Goal: Contribute content

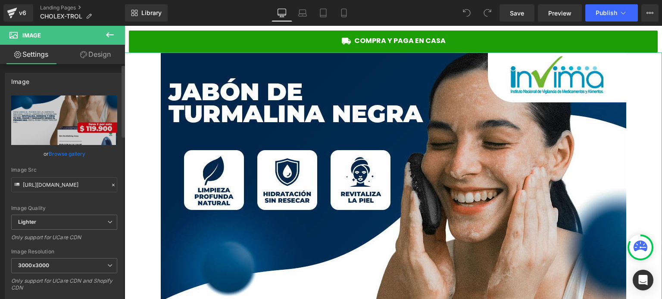
click at [67, 155] on link "Browse gallery" at bounding box center [67, 153] width 37 height 15
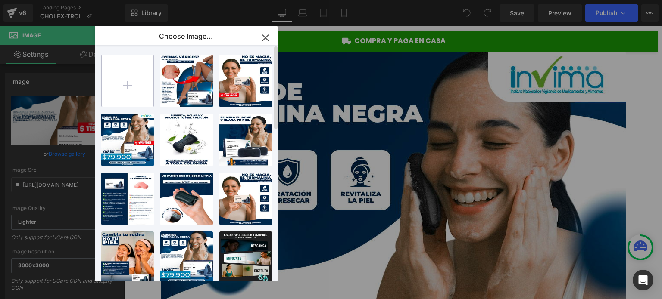
click at [135, 80] on input "file" at bounding box center [128, 81] width 52 height 52
type input "C:\fakepath\__1.png"
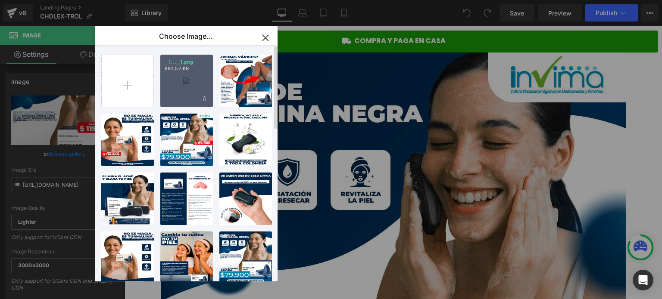
click at [196, 70] on p "882.52 KB" at bounding box center [187, 68] width 44 height 6
type input "[URL][DOMAIN_NAME]"
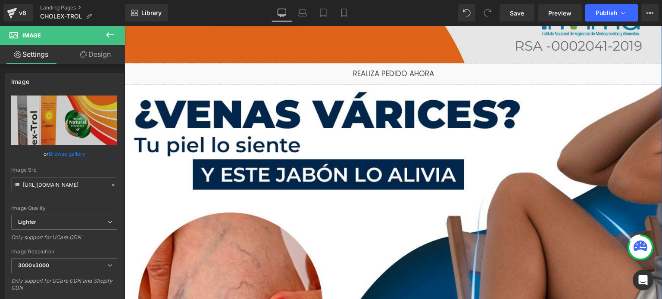
scroll to position [646, 0]
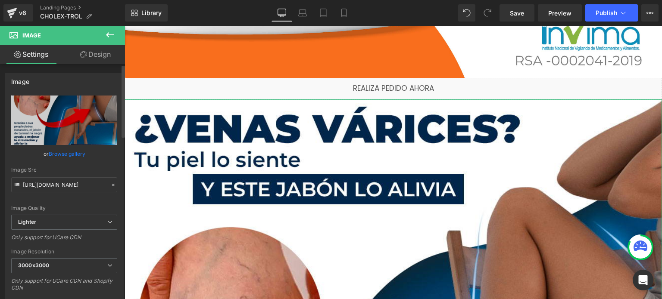
click at [61, 151] on link "Browse gallery" at bounding box center [67, 153] width 37 height 15
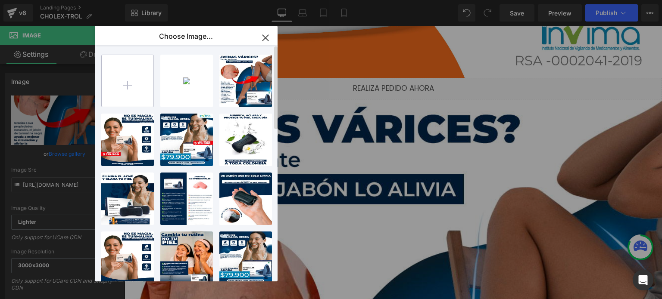
click at [138, 75] on input "file" at bounding box center [128, 81] width 52 height 52
type input "C:\fakepath\__2.png"
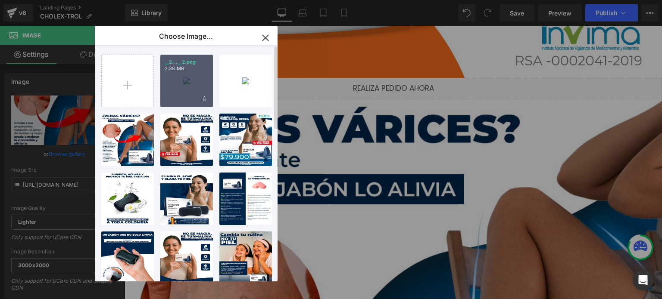
click at [175, 85] on div "__2...__2.png 2.38 MB" at bounding box center [186, 81] width 53 height 53
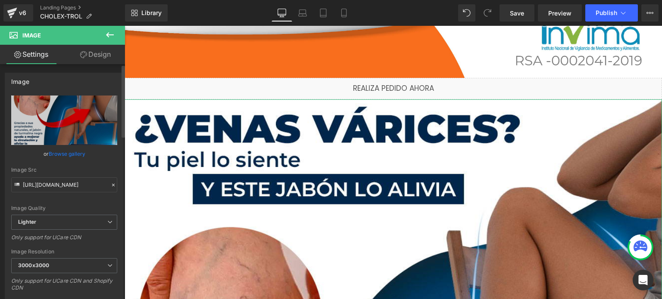
click at [64, 149] on link "Browse gallery" at bounding box center [67, 153] width 37 height 15
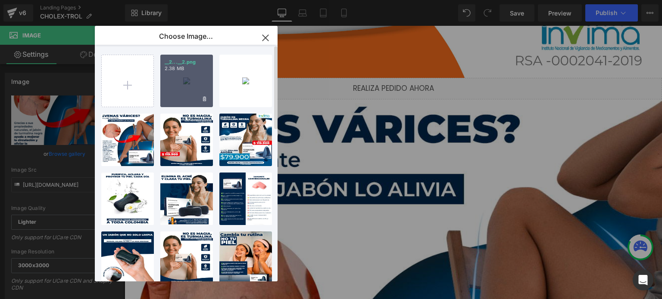
click at [172, 77] on div "__2...__2.png 2.38 MB" at bounding box center [186, 81] width 53 height 53
type input "[URL][DOMAIN_NAME]"
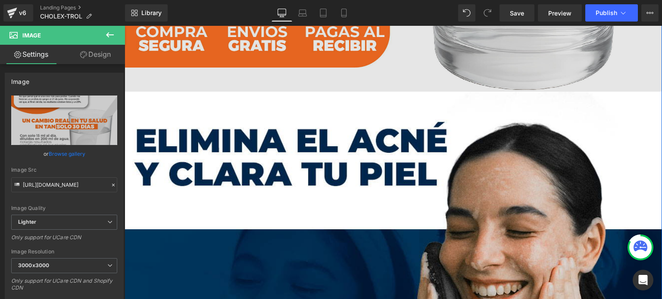
scroll to position [1336, 0]
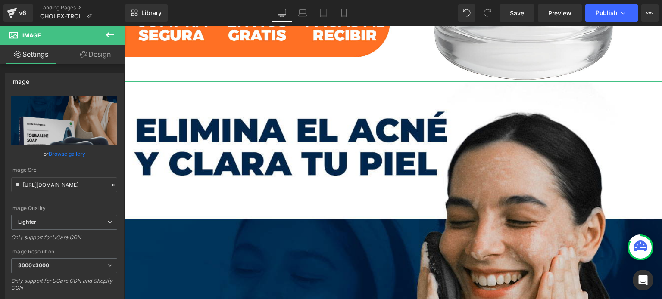
click at [71, 152] on link "Browse gallery" at bounding box center [67, 153] width 37 height 15
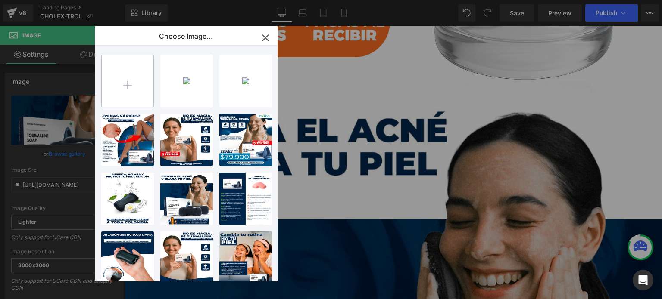
click at [128, 97] on input "file" at bounding box center [128, 81] width 52 height 52
type input "C:\fakepath\__3.png"
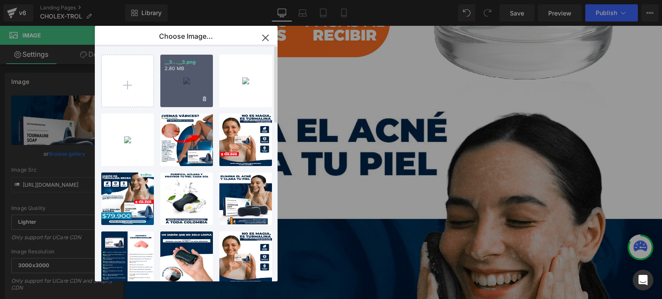
click at [177, 74] on div "__3...__3.png 2.80 MB" at bounding box center [186, 81] width 53 height 53
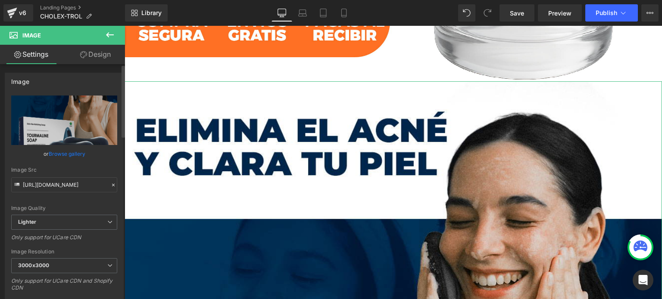
click at [57, 151] on link "Browse gallery" at bounding box center [67, 153] width 37 height 15
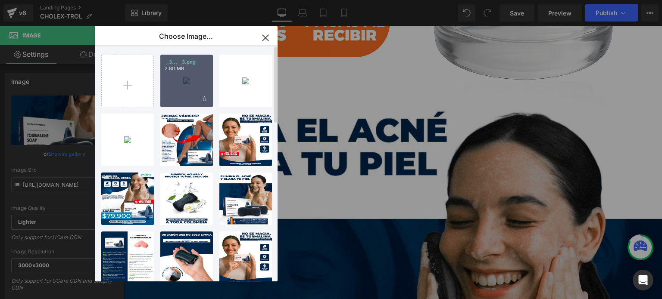
click at [198, 81] on div "__3...__3.png 2.80 MB" at bounding box center [186, 81] width 53 height 53
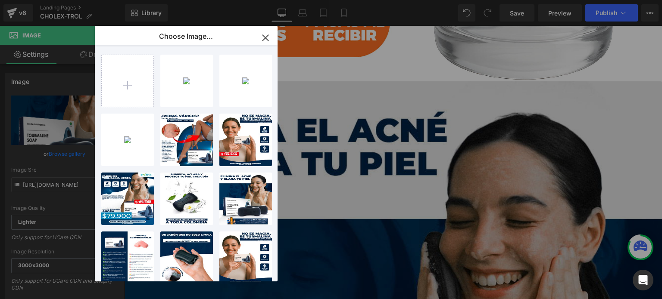
type input "[URL][DOMAIN_NAME]"
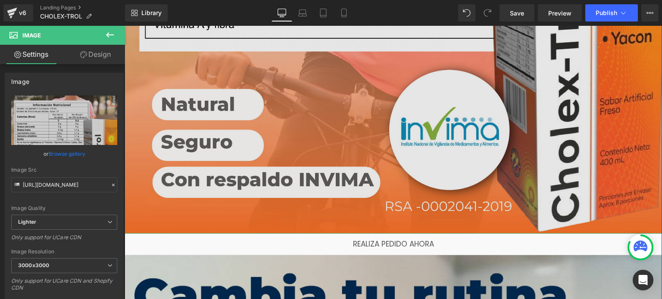
scroll to position [1939, 0]
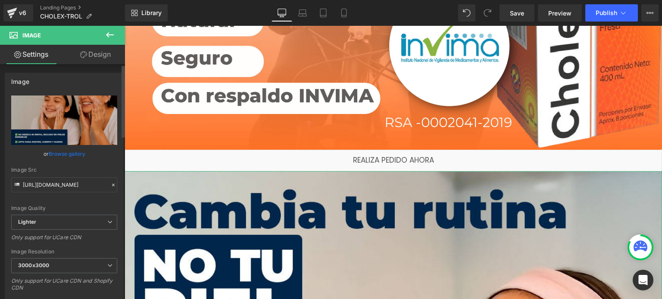
click at [68, 156] on link "Browse gallery" at bounding box center [67, 153] width 37 height 15
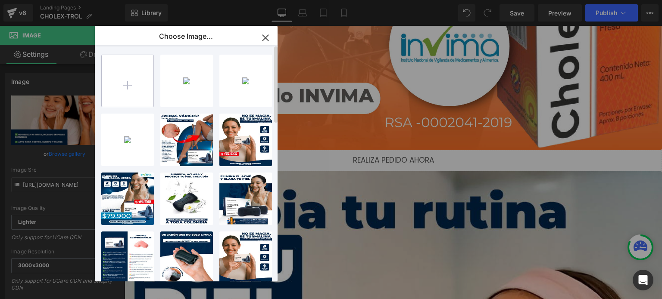
click at [140, 78] on input "file" at bounding box center [128, 81] width 52 height 52
type input "C:\fakepath\__4.png"
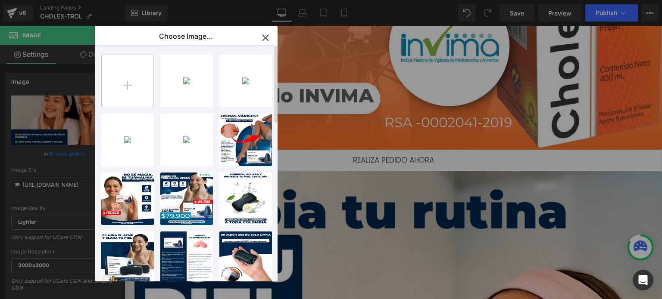
click at [143, 101] on input "file" at bounding box center [128, 81] width 52 height 52
type input "C:\fakepath\__5.png"
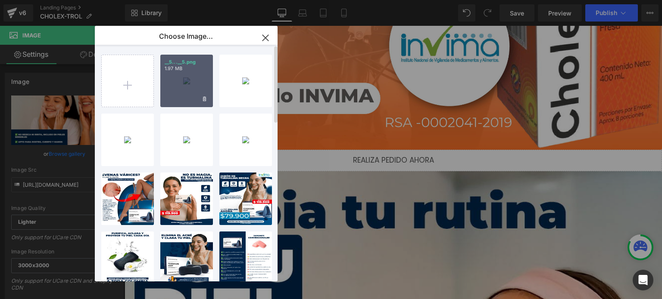
click at [196, 89] on div "__5...__5.png 1.97 MB" at bounding box center [186, 81] width 53 height 53
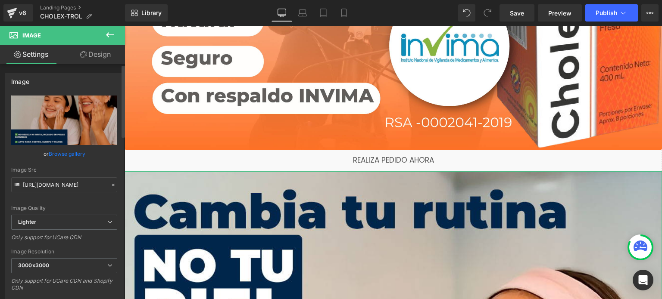
click at [67, 150] on link "Browse gallery" at bounding box center [67, 153] width 37 height 15
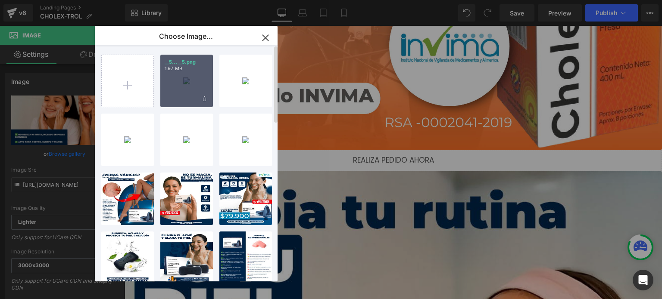
click at [179, 79] on div "__5...__5.png 1.97 MB" at bounding box center [186, 81] width 53 height 53
type input "[URL][DOMAIN_NAME]"
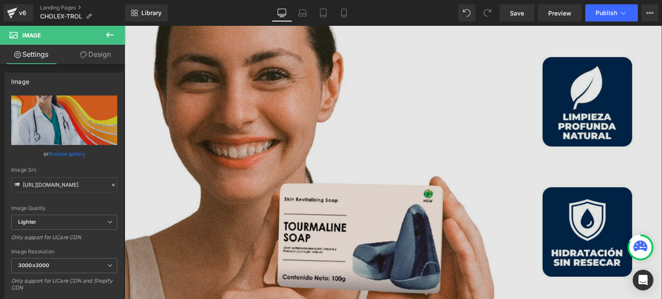
scroll to position [2714, 0]
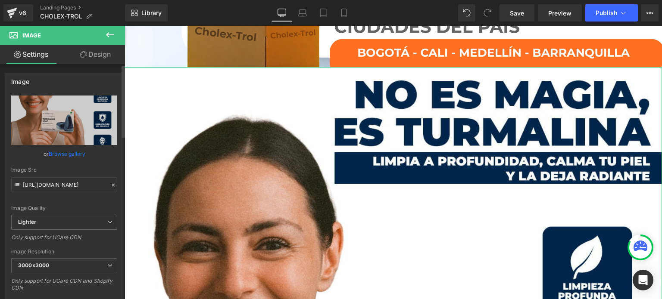
click at [69, 152] on link "Browse gallery" at bounding box center [67, 153] width 37 height 15
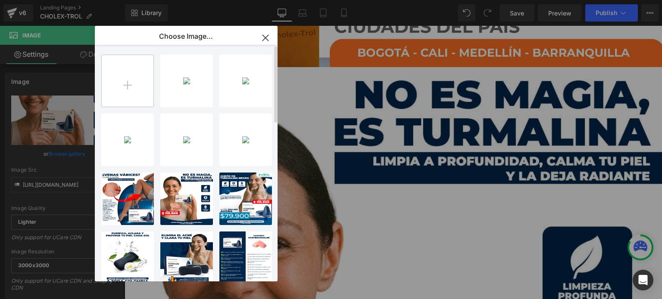
click at [131, 77] on input "file" at bounding box center [128, 81] width 52 height 52
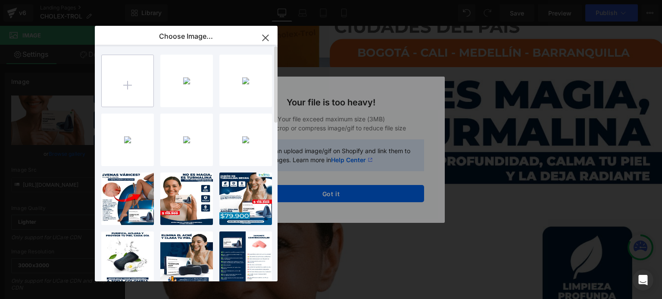
click at [134, 89] on input "file" at bounding box center [128, 81] width 52 height 52
click at [264, 37] on icon "button" at bounding box center [265, 38] width 14 height 14
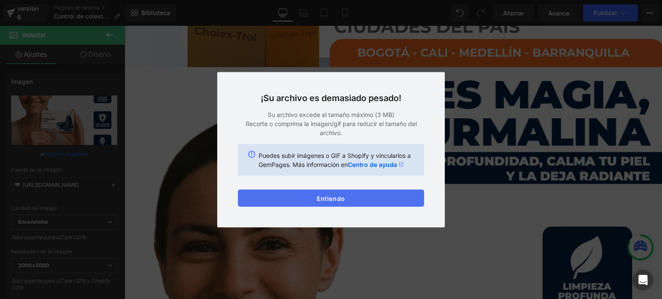
click at [332, 202] on button "Entiendo" at bounding box center [331, 198] width 186 height 17
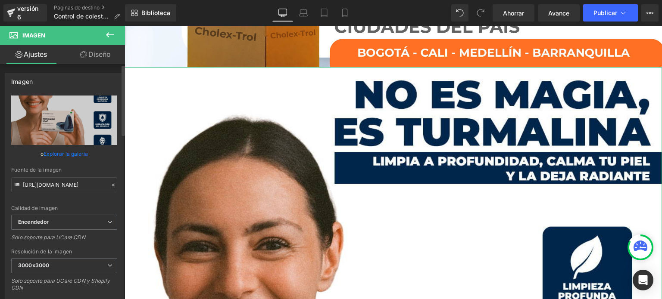
click at [51, 155] on font "Explorar la galería" at bounding box center [66, 154] width 44 height 6
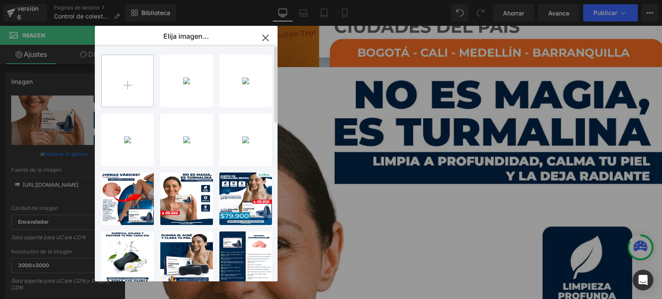
click at [138, 86] on input "file" at bounding box center [128, 81] width 52 height 52
click at [128, 94] on input "file" at bounding box center [128, 81] width 52 height 52
click at [140, 86] on input "file" at bounding box center [128, 81] width 52 height 52
click at [269, 44] on icon "button" at bounding box center [265, 38] width 14 height 14
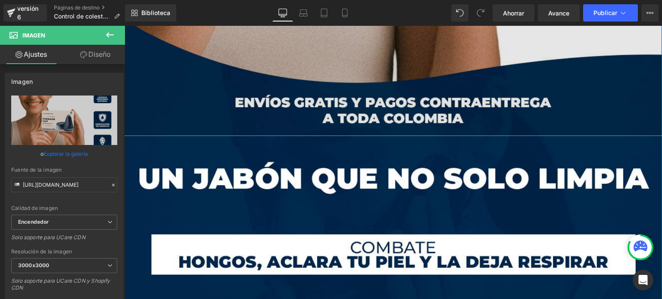
scroll to position [3404, 0]
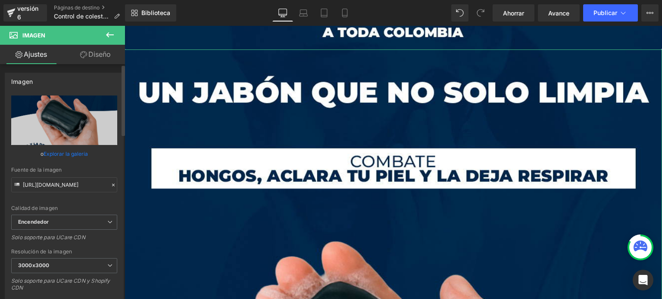
click at [69, 151] on font "Explorar la galería" at bounding box center [66, 154] width 44 height 6
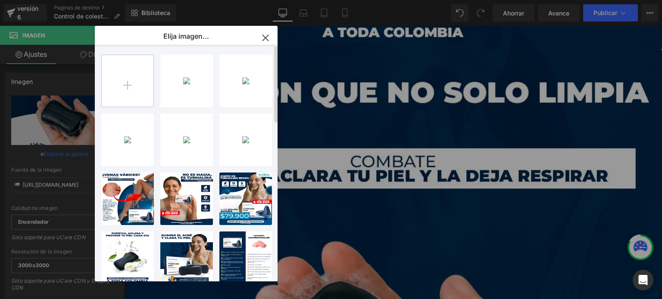
click at [126, 85] on input "file" at bounding box center [128, 81] width 52 height 52
type input "C:\fakepath\__7.png"
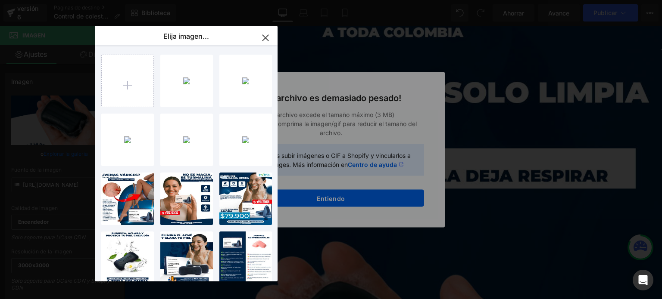
click at [262, 37] on icon "button" at bounding box center [265, 38] width 14 height 14
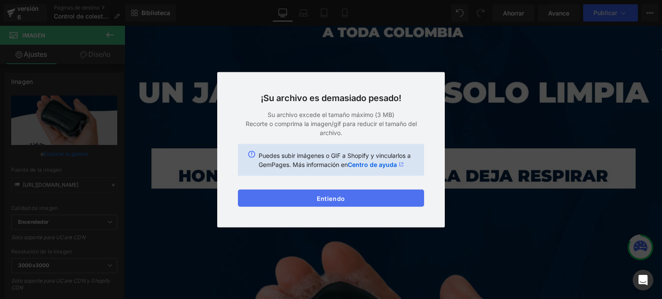
click at [292, 201] on button "Entiendo" at bounding box center [331, 198] width 186 height 17
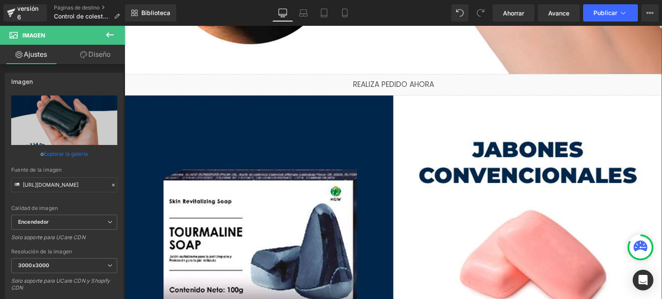
scroll to position [4136, 0]
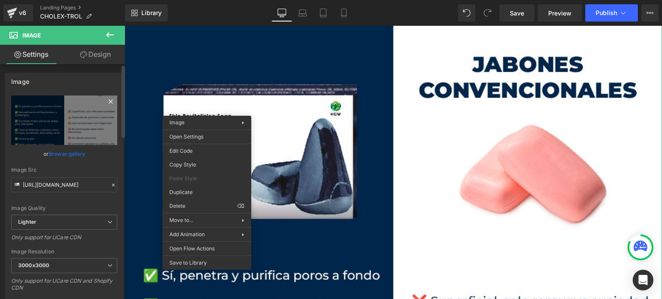
click at [108, 102] on icon at bounding box center [111, 102] width 10 height 10
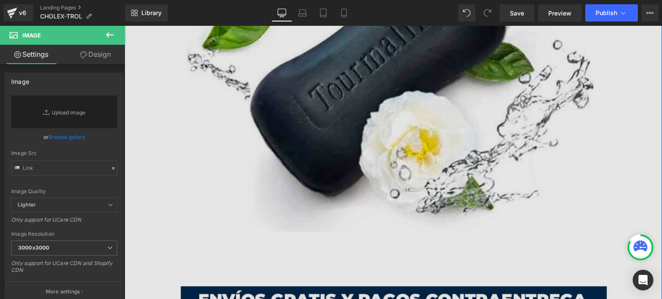
scroll to position [4481, 0]
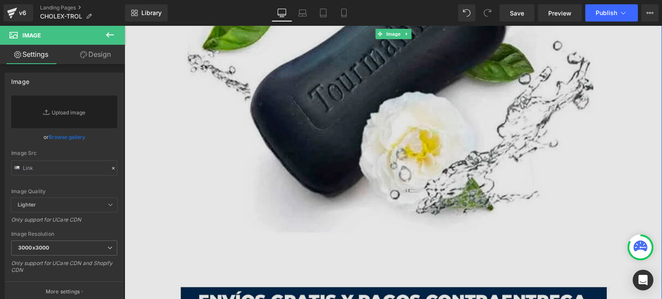
click at [331, 102] on img at bounding box center [393, 34] width 537 height 672
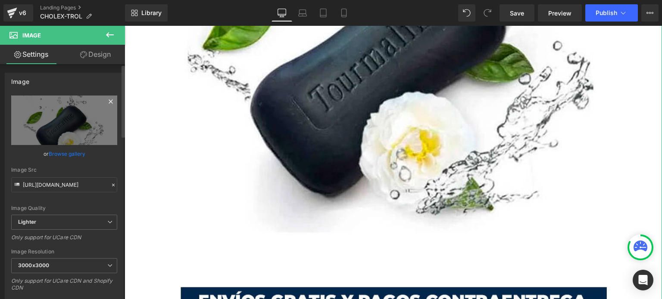
click at [106, 101] on icon at bounding box center [111, 102] width 10 height 10
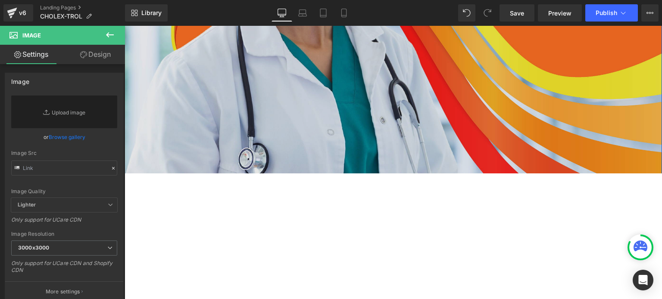
scroll to position [2671, 0]
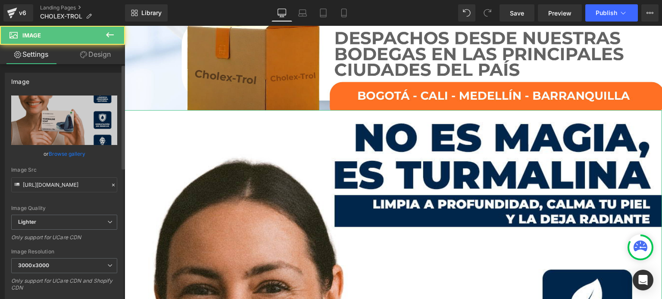
click at [70, 153] on link "Browse gallery" at bounding box center [67, 153] width 37 height 15
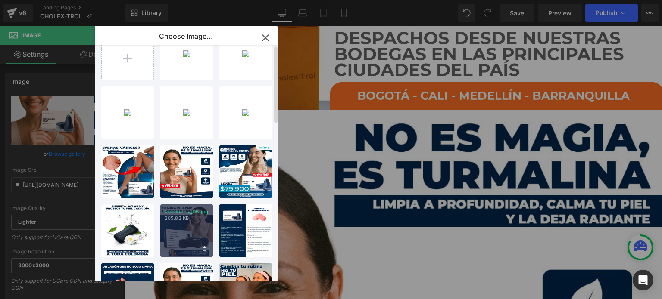
scroll to position [86, 0]
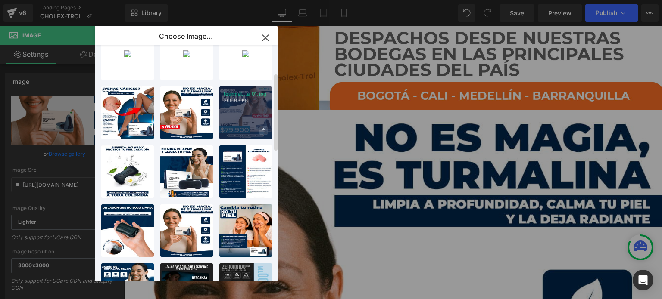
click at [265, 131] on span at bounding box center [263, 131] width 8 height 8
click at [234, 133] on span "Yes" at bounding box center [235, 130] width 22 height 9
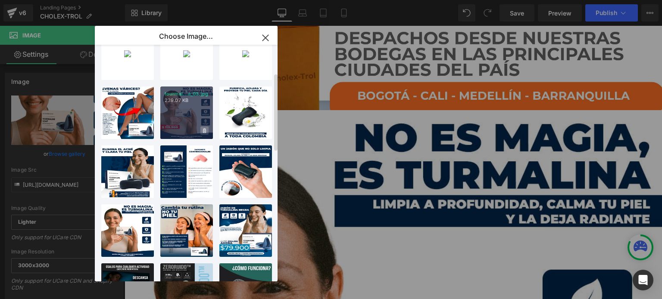
click at [203, 128] on icon at bounding box center [204, 131] width 3 height 6
click at [179, 131] on span "Yes" at bounding box center [176, 130] width 22 height 9
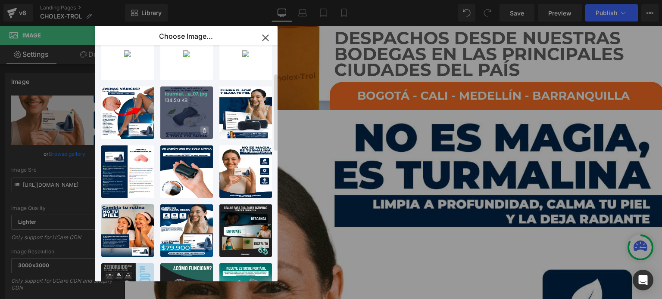
click at [206, 130] on icon at bounding box center [204, 130] width 3 height 5
click at [177, 131] on span "Yes" at bounding box center [176, 130] width 22 height 9
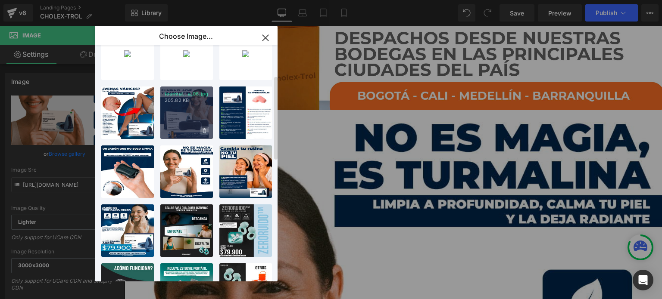
click at [206, 132] on span at bounding box center [204, 131] width 8 height 8
click at [174, 132] on span "Yes" at bounding box center [176, 130] width 22 height 9
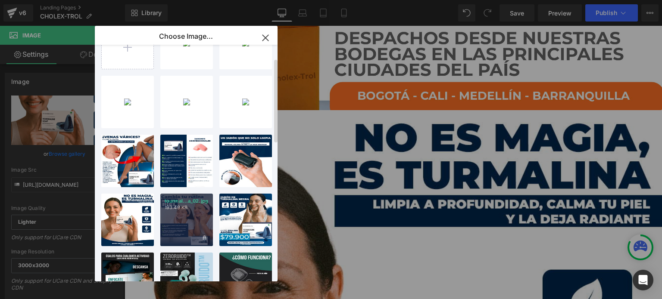
scroll to position [37, 0]
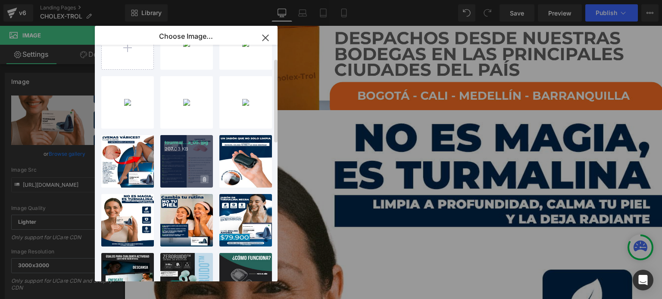
click at [206, 181] on span at bounding box center [204, 179] width 8 height 8
click at [174, 181] on span "Yes" at bounding box center [176, 179] width 22 height 9
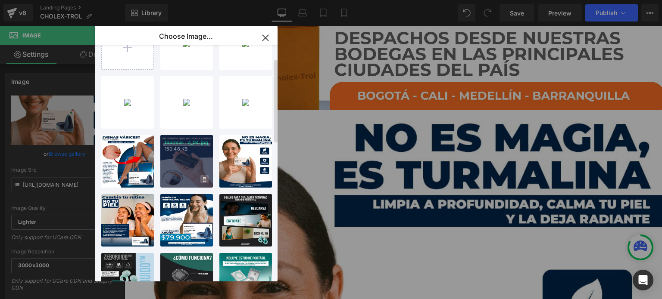
click at [208, 180] on span at bounding box center [204, 179] width 8 height 8
click at [174, 178] on span "Yes" at bounding box center [176, 179] width 22 height 9
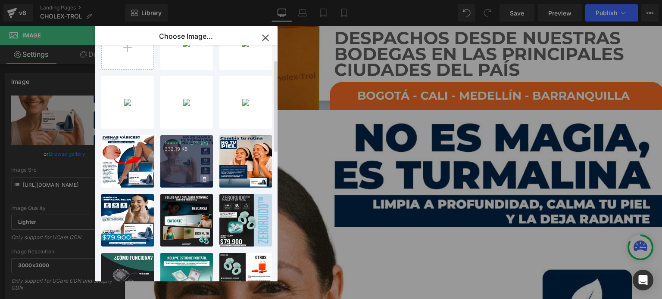
click at [202, 179] on span at bounding box center [204, 179] width 8 height 8
click at [177, 179] on span "Yes" at bounding box center [176, 179] width 22 height 9
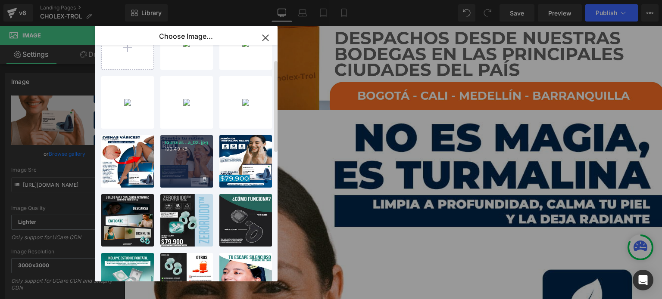
click at [203, 179] on icon at bounding box center [204, 179] width 3 height 5
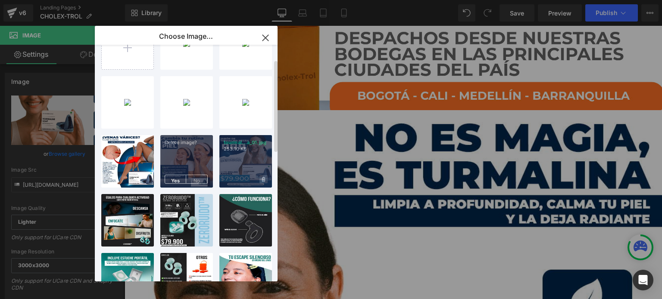
click at [265, 181] on span at bounding box center [263, 179] width 8 height 8
click at [232, 182] on span "Yes" at bounding box center [235, 179] width 22 height 9
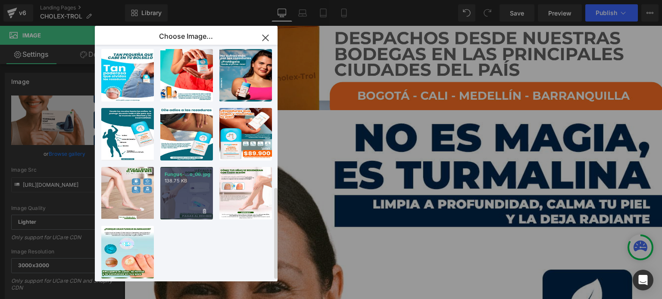
scroll to position [0, 0]
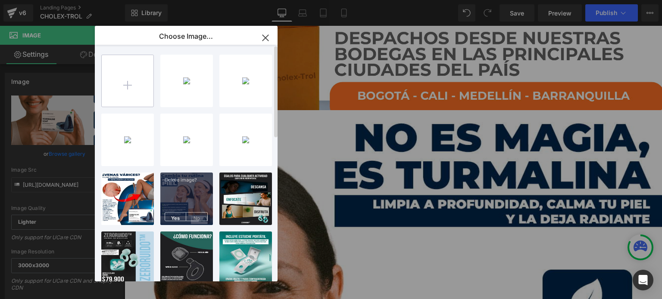
click at [138, 88] on input "file" at bounding box center [128, 81] width 52 height 52
type input "C:\fakepath\__6.png"
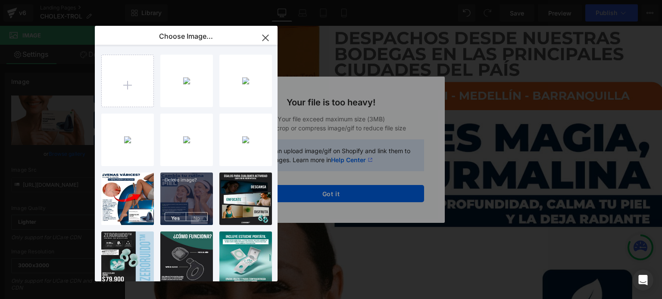
click at [262, 41] on icon "button" at bounding box center [265, 38] width 14 height 14
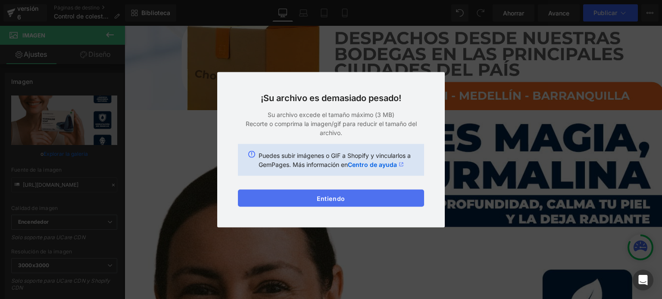
click at [286, 195] on button "Entiendo" at bounding box center [331, 198] width 186 height 17
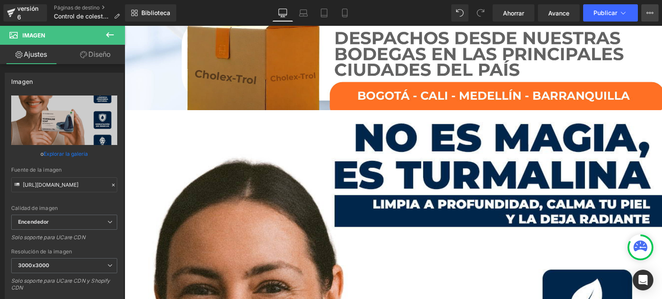
click at [648, 12] on icon at bounding box center [649, 12] width 7 height 7
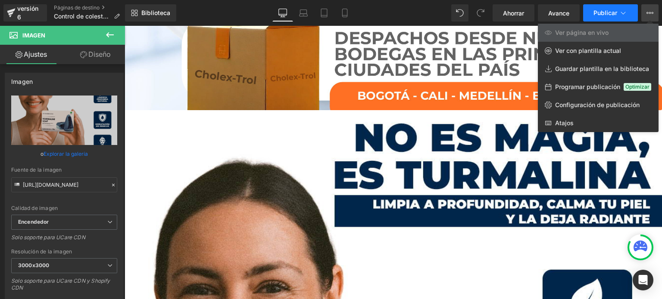
click at [594, 15] on font "Publicar" at bounding box center [605, 12] width 24 height 7
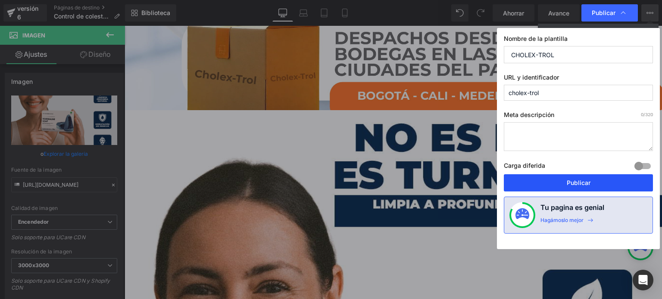
click at [567, 181] on font "Publicar" at bounding box center [579, 182] width 24 height 7
